Goal: Check status: Check status

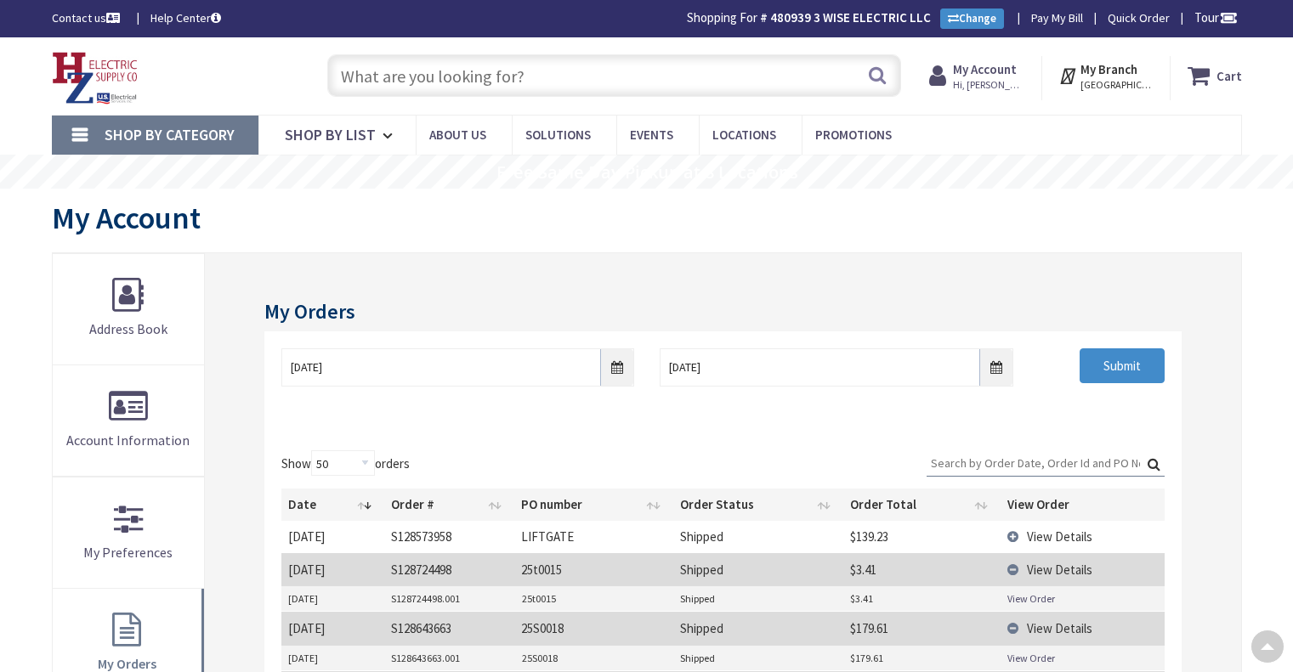
select select "50"
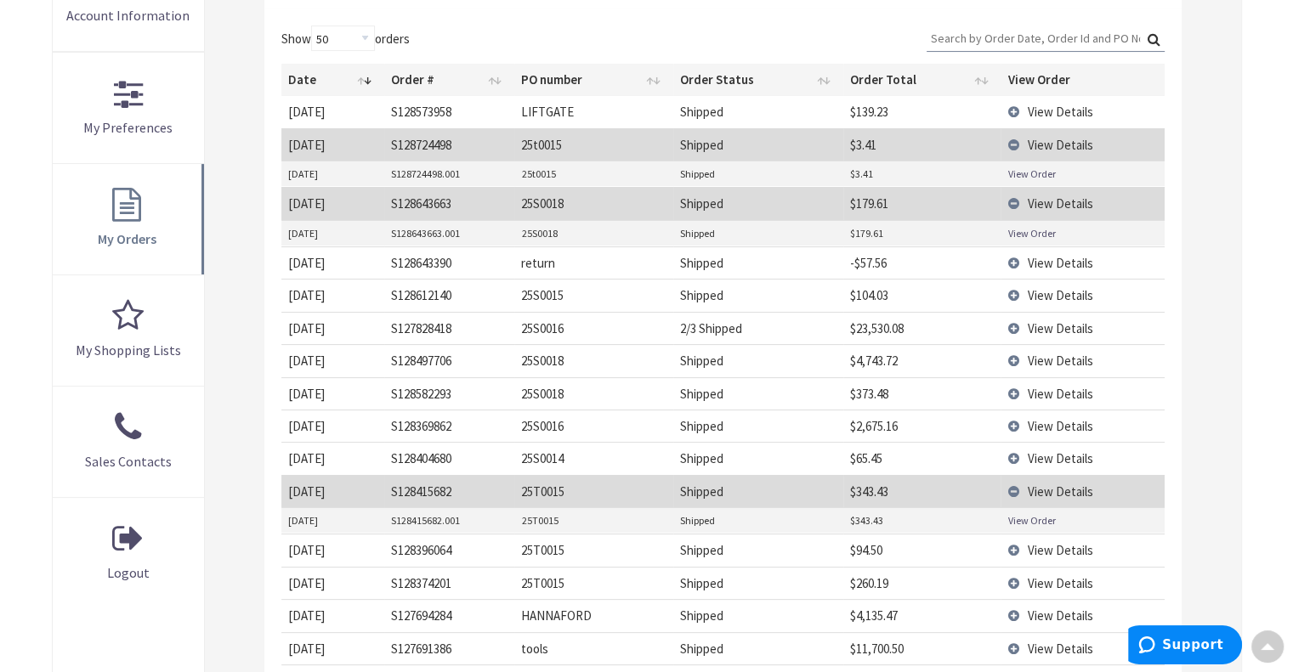
scroll to position [425, 0]
click at [1057, 322] on span "View Details" at bounding box center [1059, 328] width 65 height 16
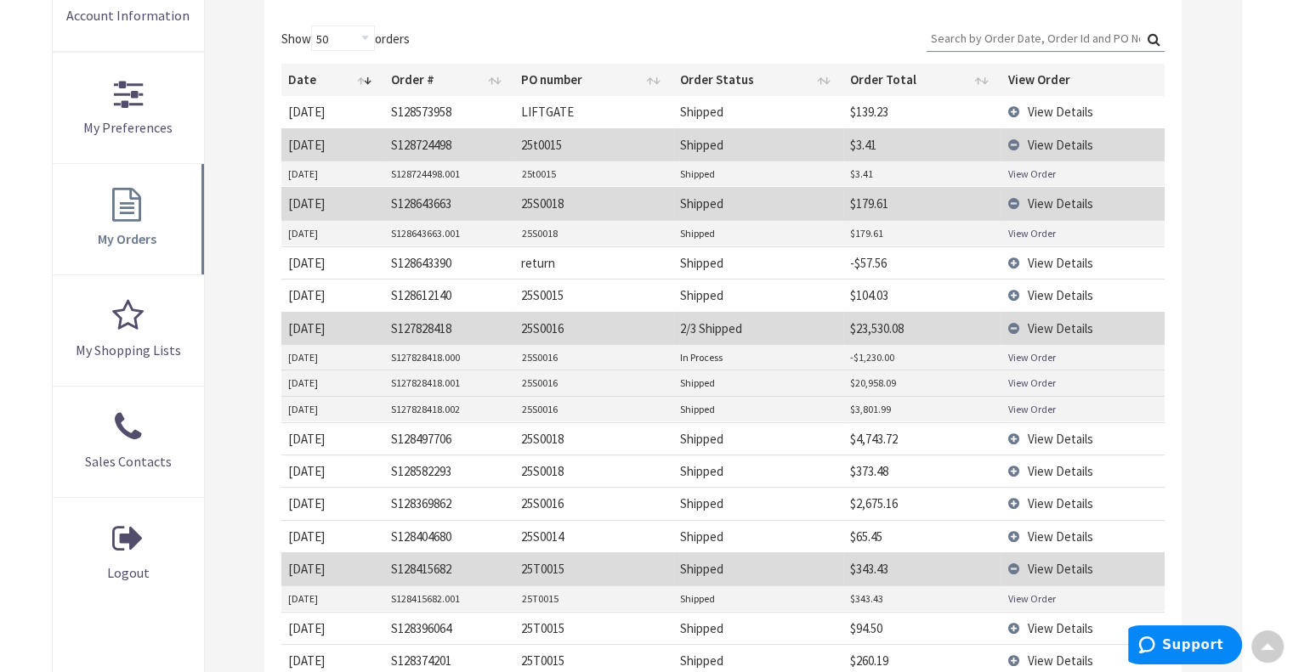
click at [1033, 354] on link "View Order" at bounding box center [1031, 357] width 48 height 14
click at [1032, 402] on link "View Order" at bounding box center [1031, 409] width 48 height 14
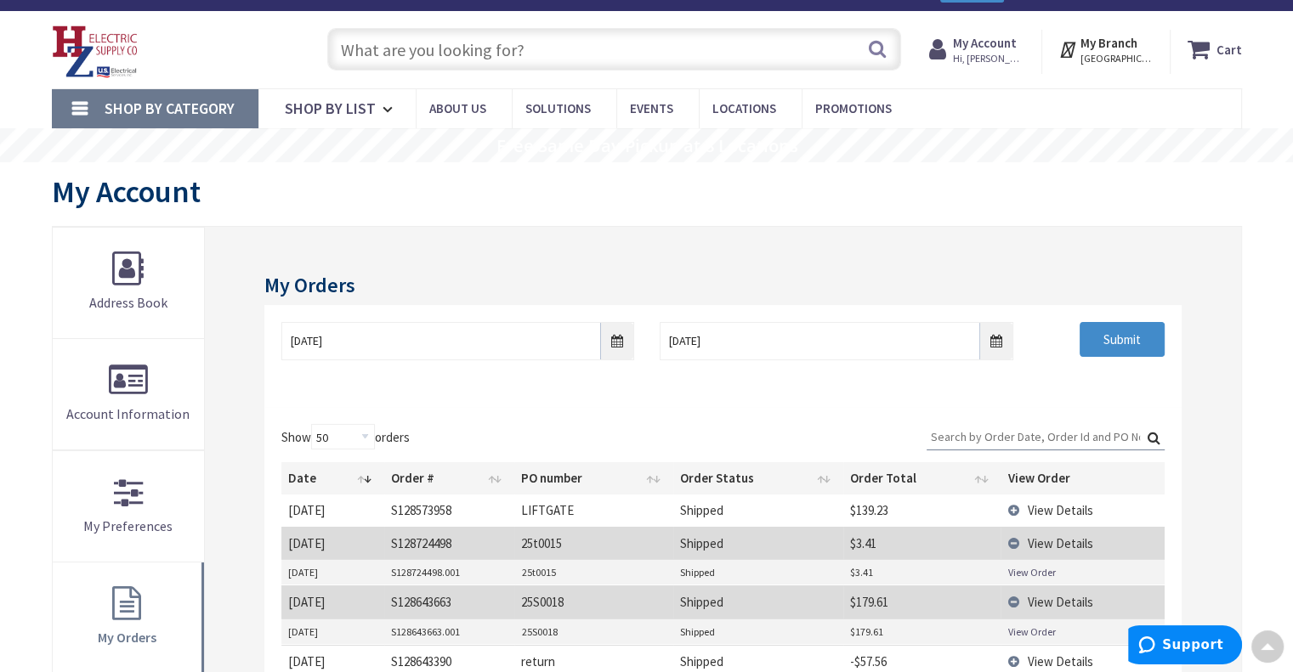
scroll to position [0, 0]
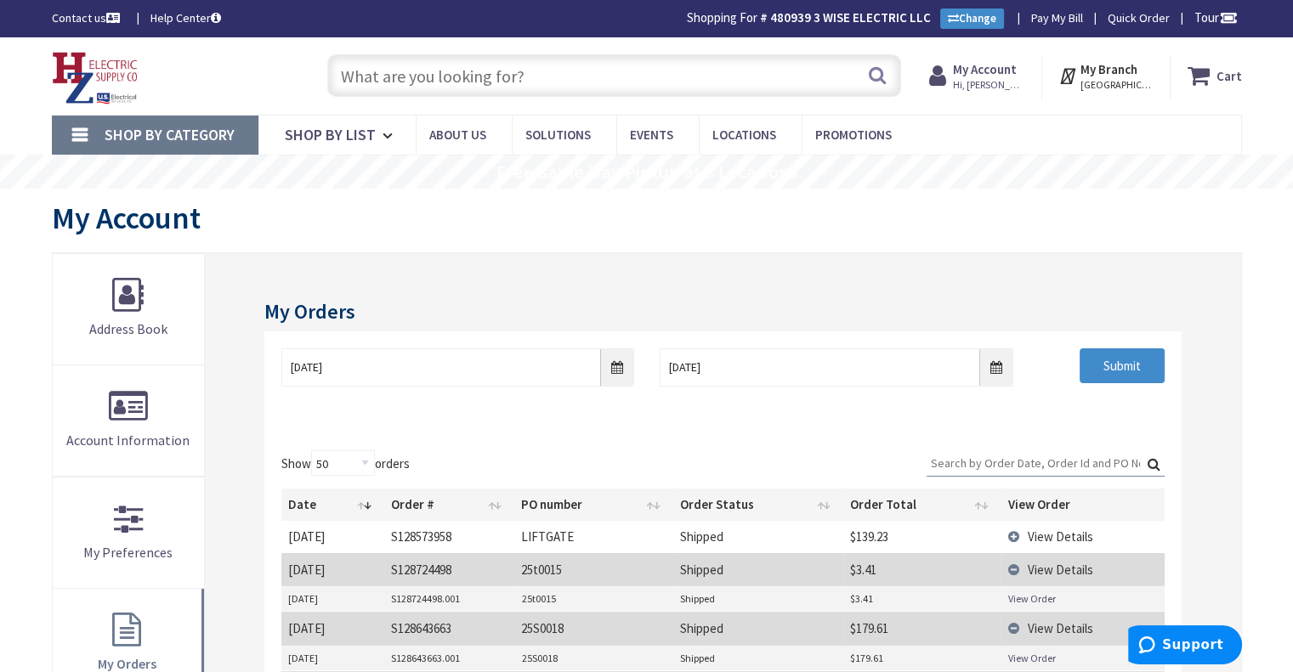
click at [1009, 78] on span "Hi, [PERSON_NAME]" at bounding box center [989, 85] width 72 height 14
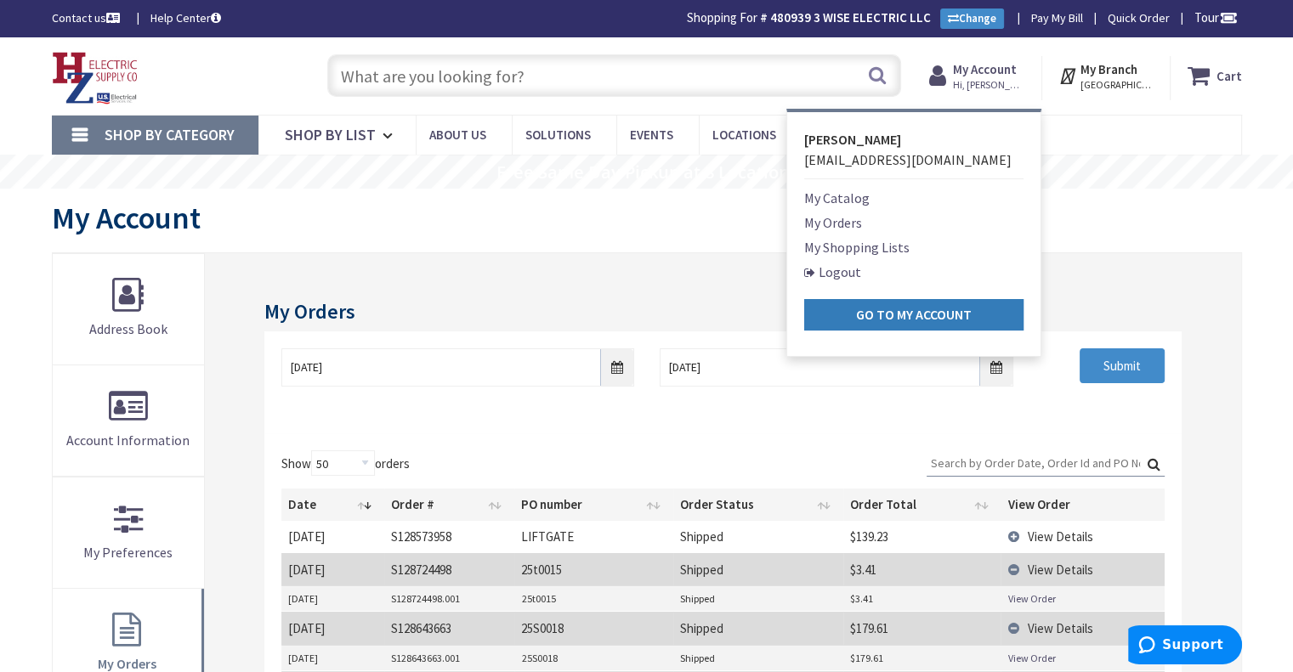
click at [952, 308] on strong "Go to My Account" at bounding box center [914, 314] width 116 height 17
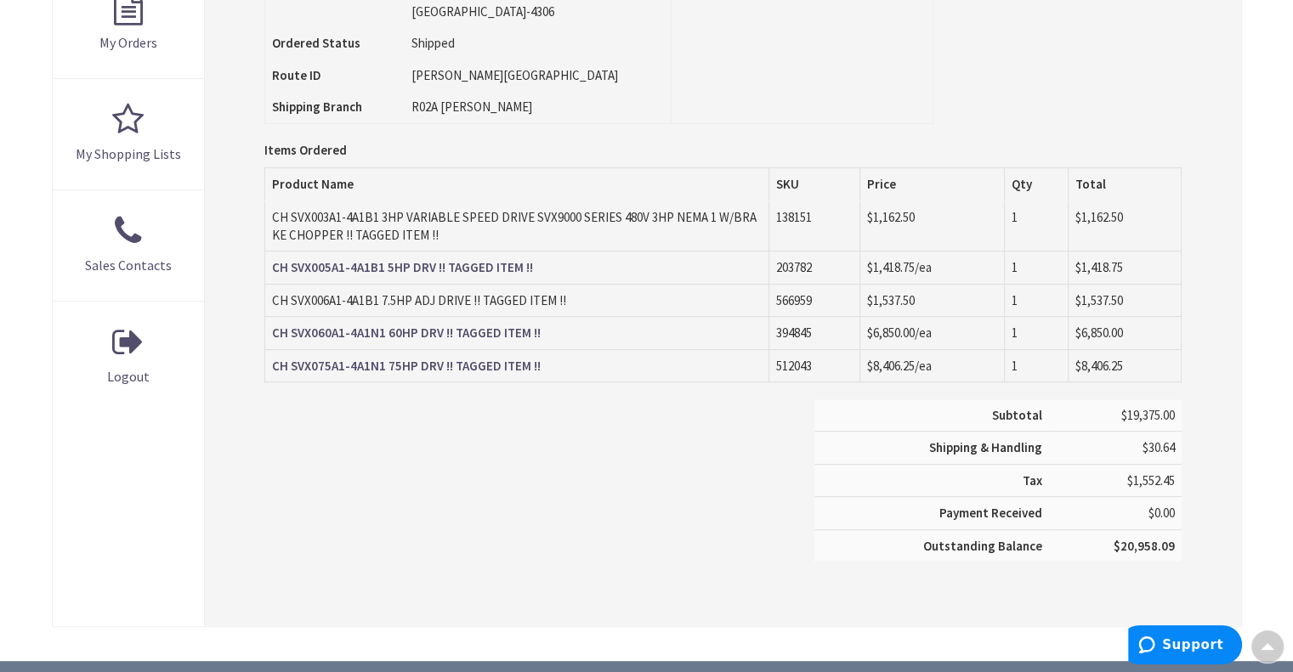
scroll to position [510, 0]
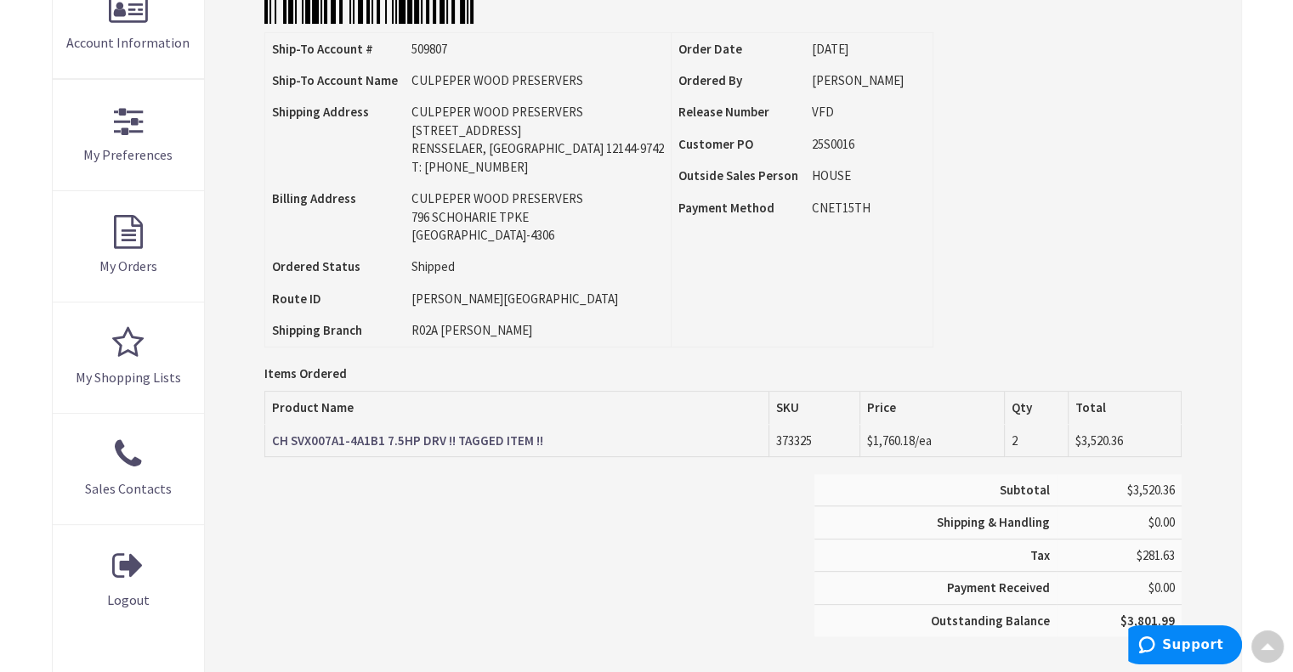
scroll to position [87, 0]
